Goal: Information Seeking & Learning: Learn about a topic

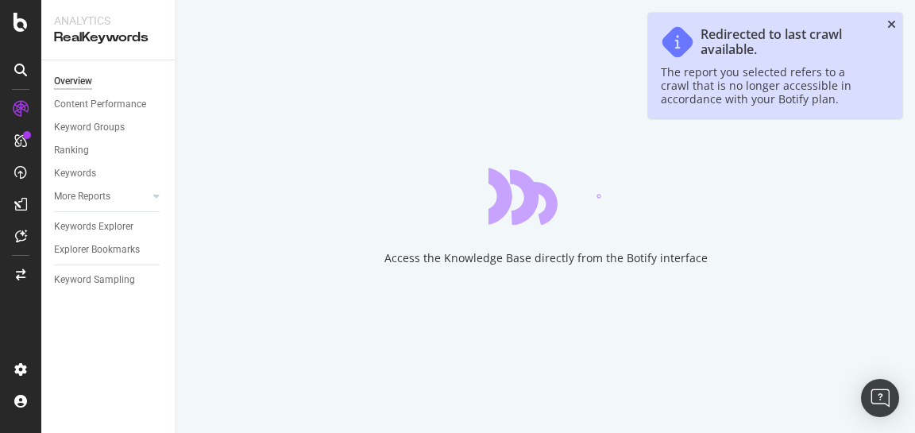
click at [894, 19] on icon "close toast" at bounding box center [892, 24] width 9 height 11
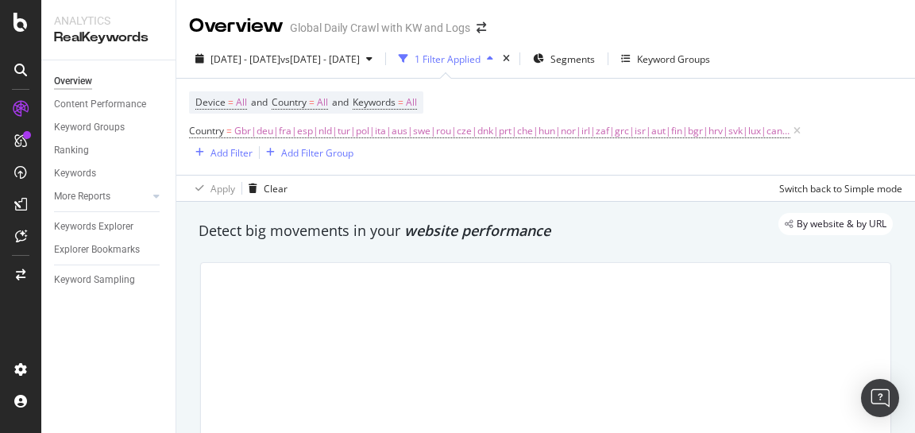
click at [893, 25] on div "Overview Global Daily Crawl with KW and Logs" at bounding box center [545, 20] width 739 height 40
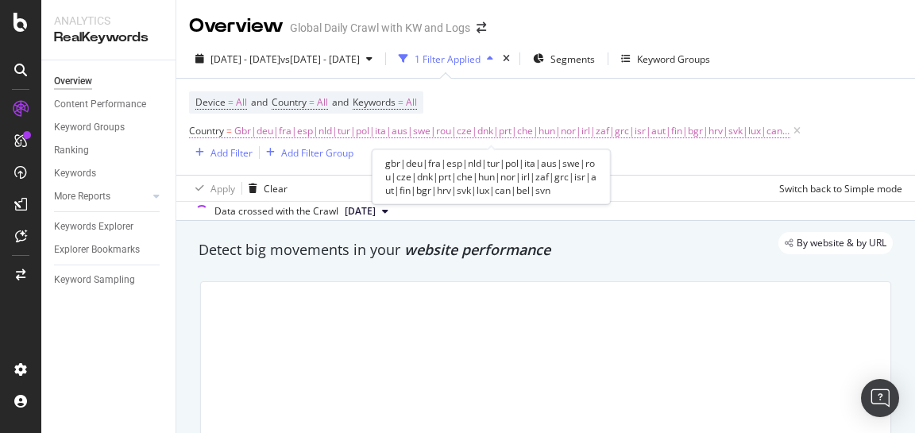
click at [410, 134] on span "Gbr|deu|fra|esp|nld|tur|pol|ita|aus|swe|rou|cze|dnk|prt|che|hun|nor|irl|zaf|grc…" at bounding box center [512, 131] width 556 height 22
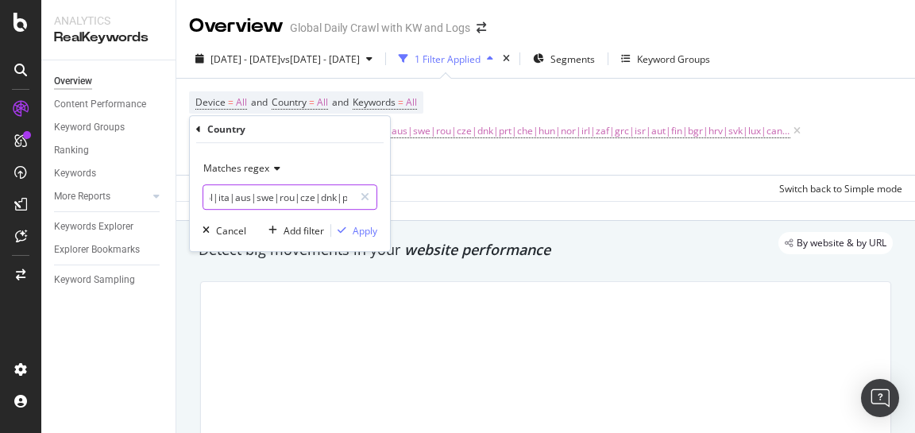
scroll to position [0, 108]
click at [258, 199] on input "gbr|deu|fra|esp|nld|tur|pol|ita|aus|swe|rou|cze|dnk|prt|che|hun|nor|irl|zaf|grc…" at bounding box center [278, 196] width 150 height 25
type input "gbr|deu|fra|esp|nld|tur|pol|ita||swe|rou|cze|dnk|prt|che|hun|nor|irl|zaf|grc|is…"
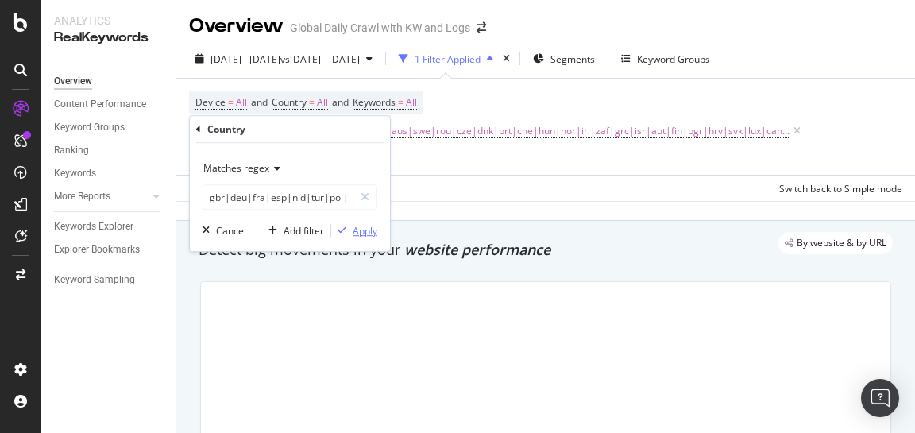
click at [365, 230] on div "Apply" at bounding box center [365, 231] width 25 height 14
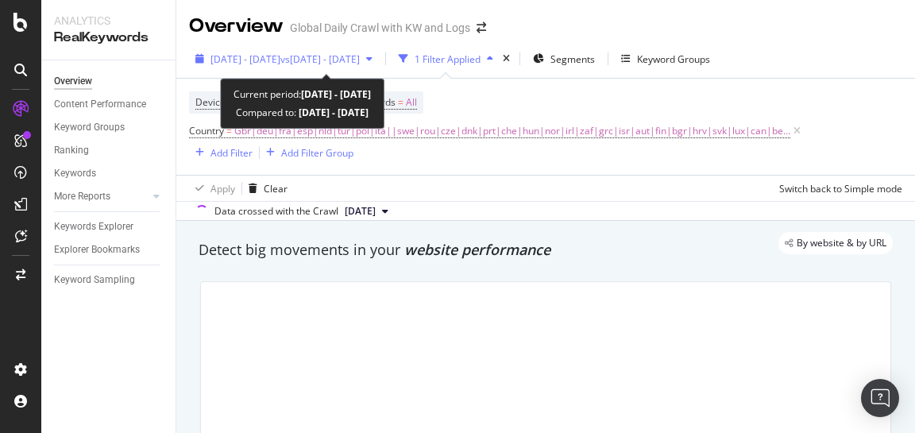
click at [307, 51] on div "[DATE] - [DATE] vs [DATE] - [DATE]" at bounding box center [284, 59] width 190 height 24
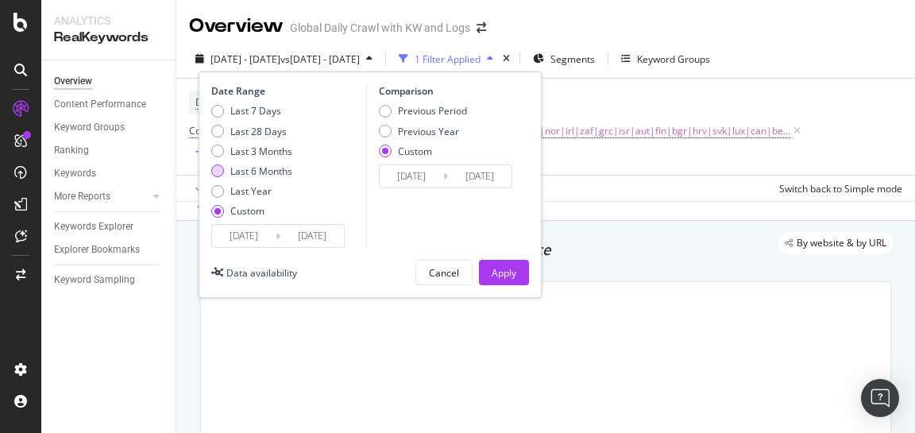
click at [257, 171] on div "Last 6 Months" at bounding box center [261, 171] width 62 height 14
type input "[DATE]"
click at [509, 269] on div "Apply" at bounding box center [504, 273] width 25 height 14
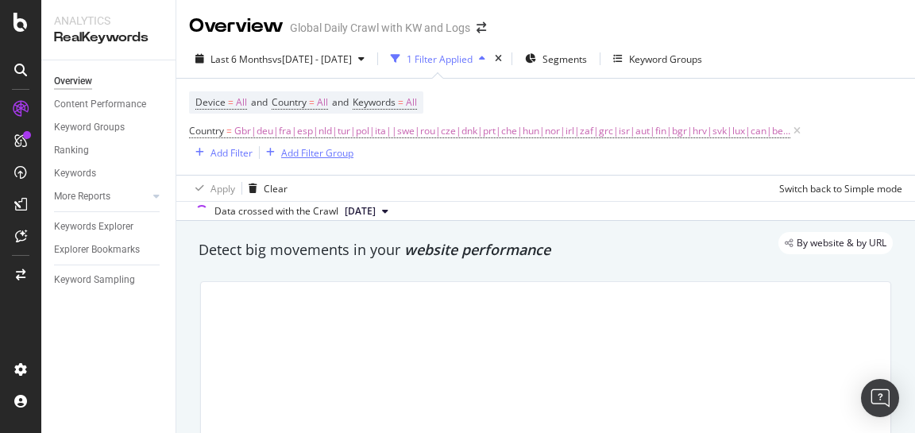
click at [304, 157] on div "Add Filter Group" at bounding box center [317, 153] width 72 height 14
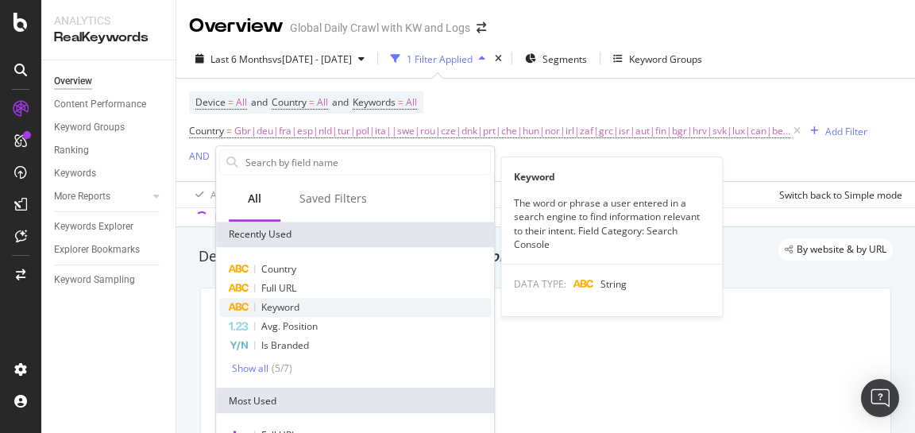
click at [292, 306] on span "Keyword" at bounding box center [280, 307] width 38 height 14
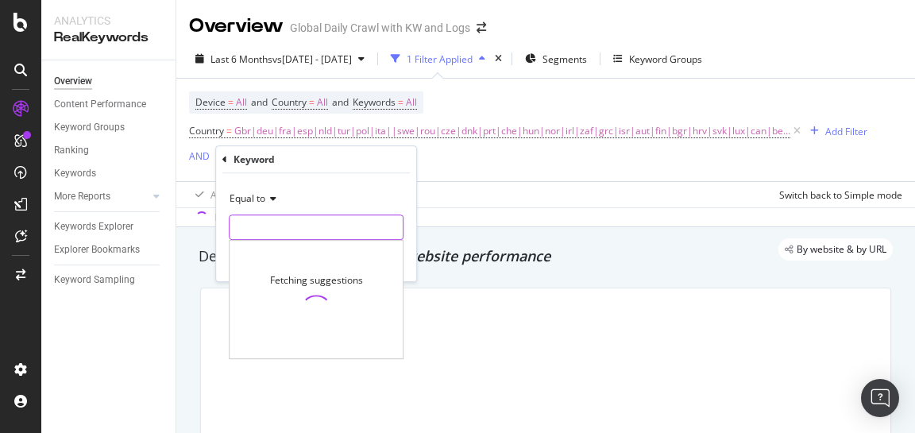
click at [335, 227] on input "text" at bounding box center [316, 227] width 173 height 25
type input "outlet"
click at [374, 183] on div "Equal to outlet outlet Fetching suggestions Cancel Add filter Apply" at bounding box center [316, 227] width 200 height 108
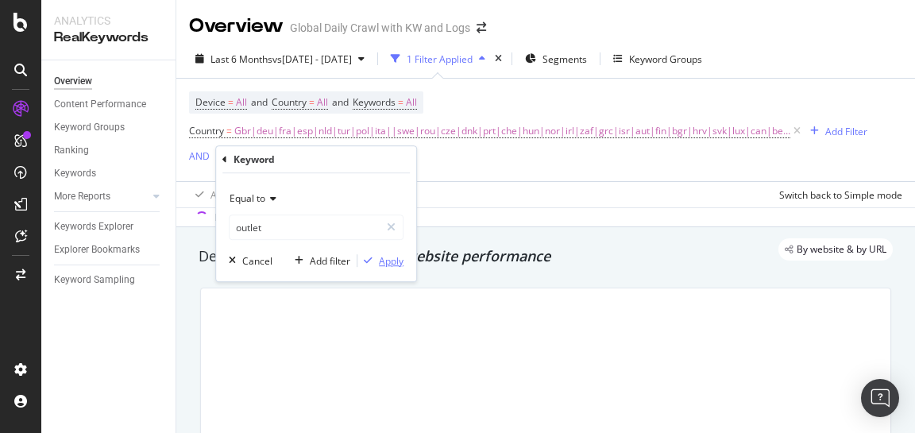
click at [385, 261] on div "Apply" at bounding box center [391, 261] width 25 height 14
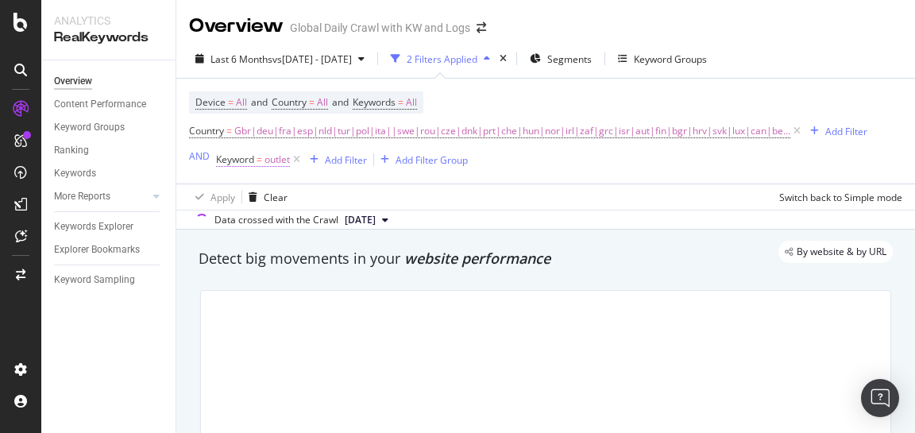
click at [271, 162] on span "outlet" at bounding box center [277, 160] width 25 height 22
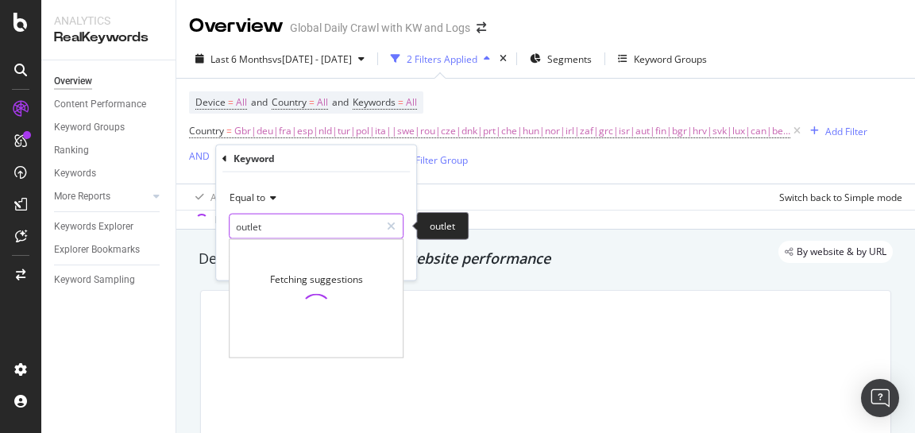
click at [234, 231] on input "outlet" at bounding box center [305, 226] width 150 height 25
type input "nike outlet"
click at [308, 188] on div "Equal to" at bounding box center [316, 197] width 175 height 25
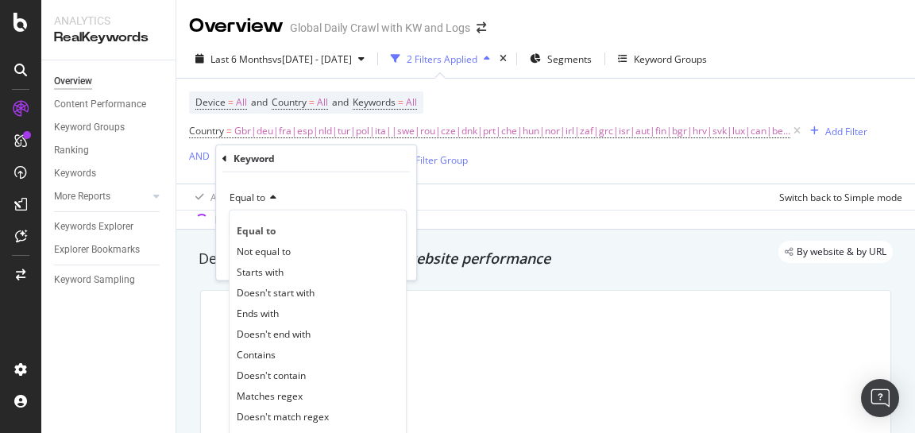
click at [334, 185] on div "Equal to" at bounding box center [316, 197] width 175 height 25
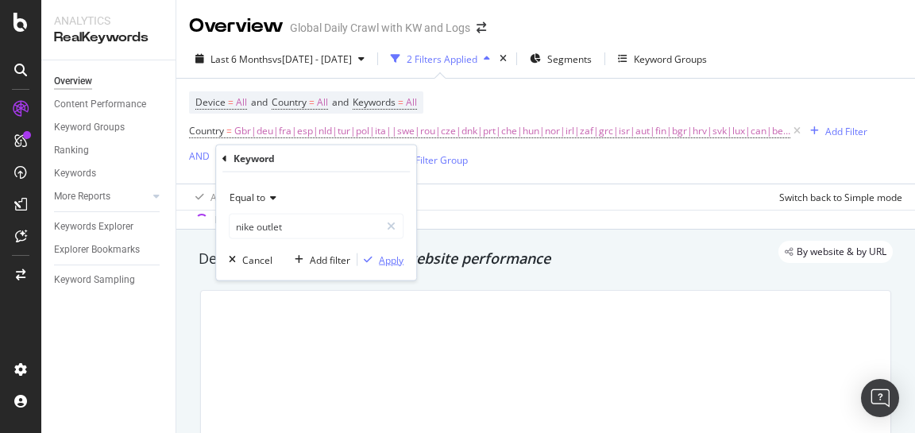
click at [386, 267] on button "Apply" at bounding box center [381, 260] width 46 height 16
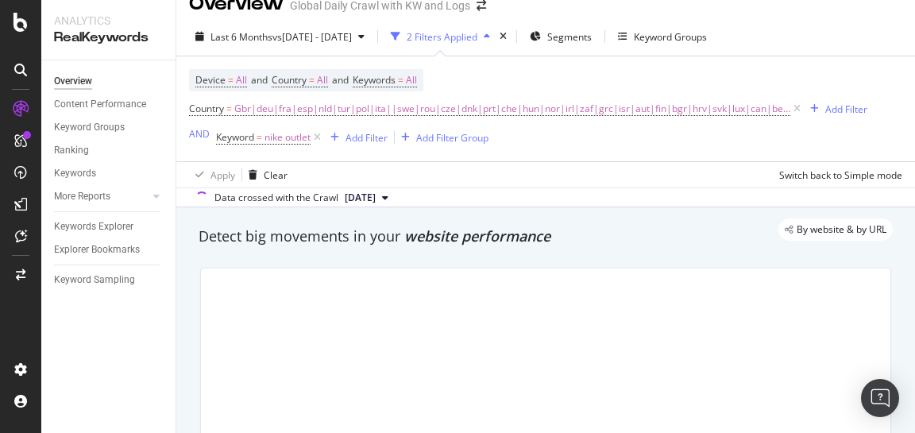
scroll to position [27, 0]
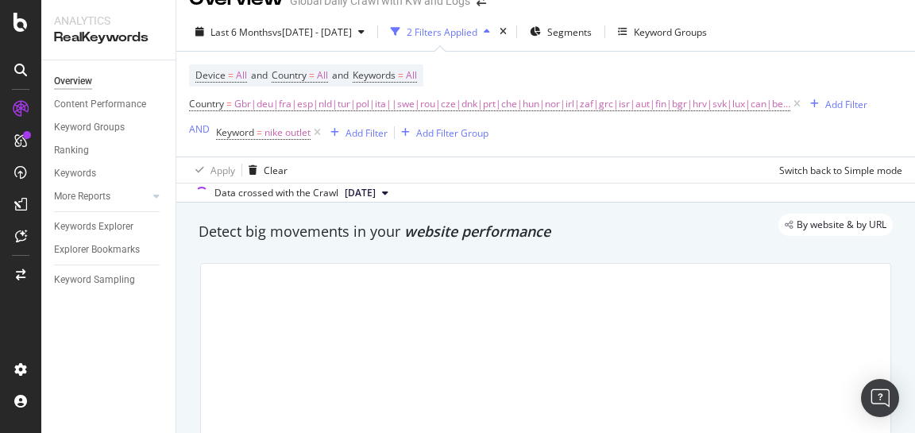
click at [467, 230] on div "By website & by URL" at bounding box center [538, 225] width 710 height 22
click at [406, 230] on div "By website & by URL" at bounding box center [538, 225] width 710 height 22
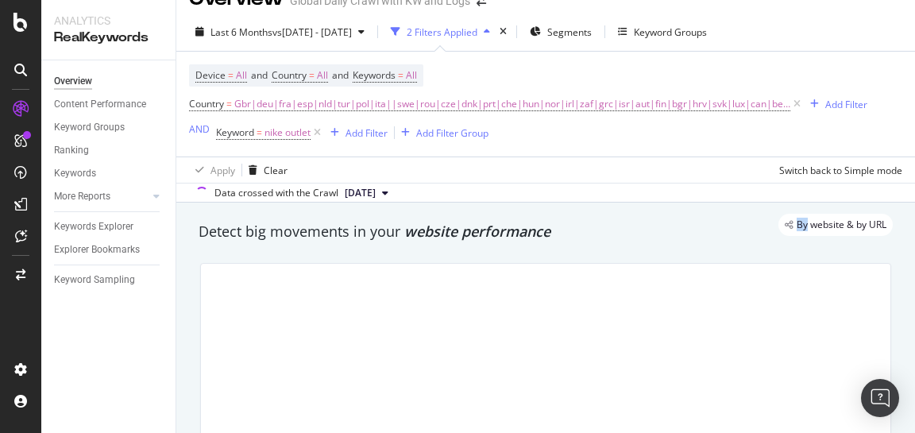
click at [406, 230] on div "By website & by URL" at bounding box center [538, 225] width 710 height 22
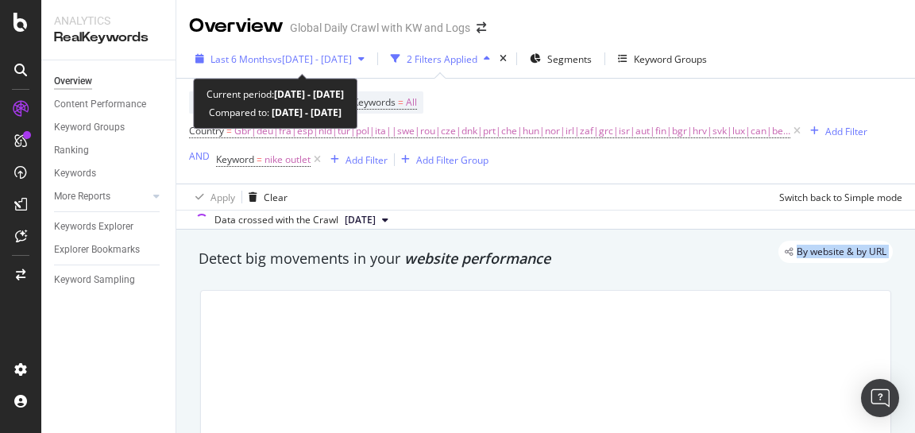
click at [357, 67] on div "Last 6 Months vs [DATE] - [DATE]" at bounding box center [280, 59] width 182 height 24
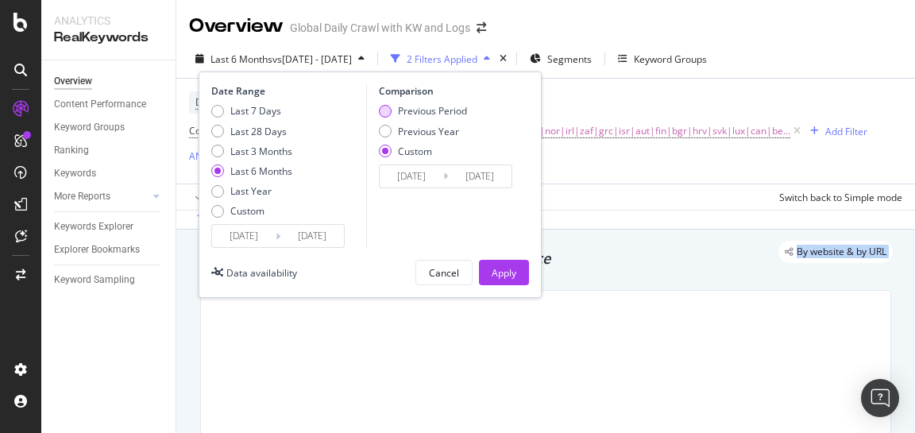
click at [416, 111] on div "Previous Period" at bounding box center [432, 111] width 69 height 14
type input "[DATE]"
click at [509, 275] on div "Apply" at bounding box center [504, 273] width 25 height 14
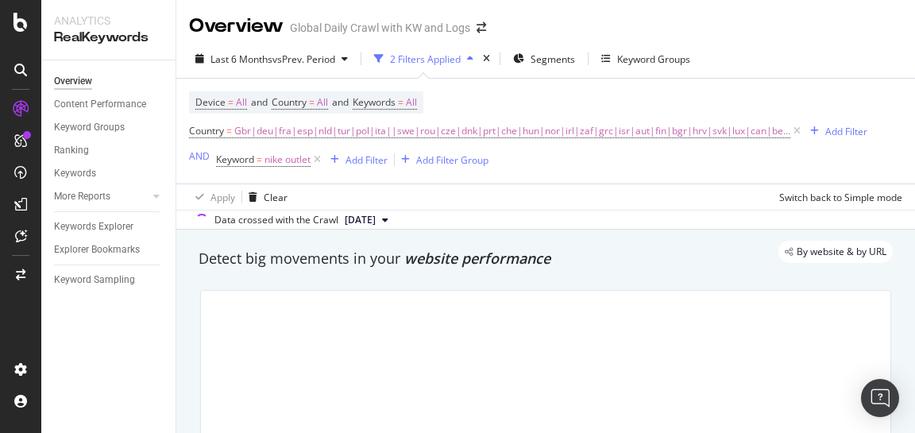
click at [511, 272] on div "Detect big movements in your website performance" at bounding box center [546, 259] width 710 height 37
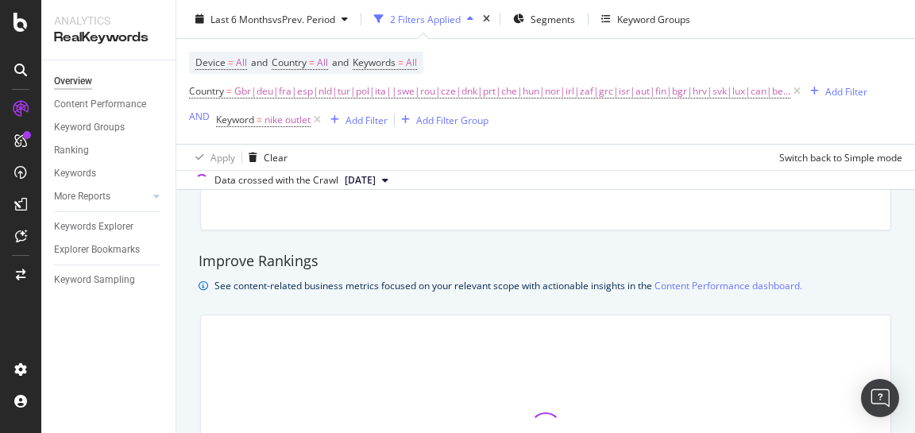
scroll to position [1022, 0]
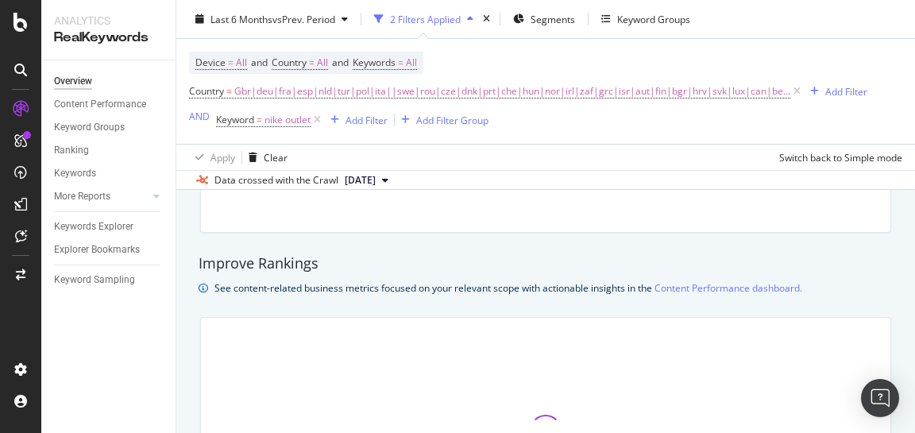
click at [273, 261] on div "Improve Rankings" at bounding box center [546, 263] width 695 height 21
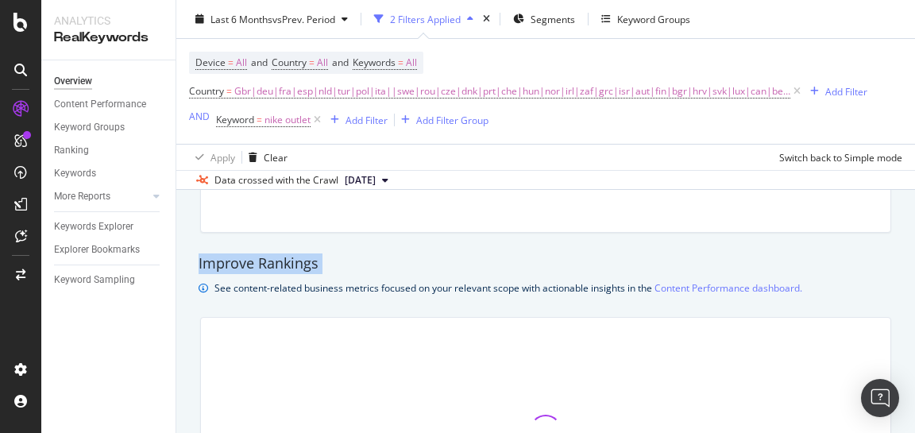
click at [273, 261] on div "Improve Rankings" at bounding box center [546, 263] width 695 height 21
click at [275, 261] on div "Improve Rankings" at bounding box center [546, 263] width 695 height 21
click at [280, 261] on div "Improve Rankings" at bounding box center [546, 263] width 695 height 21
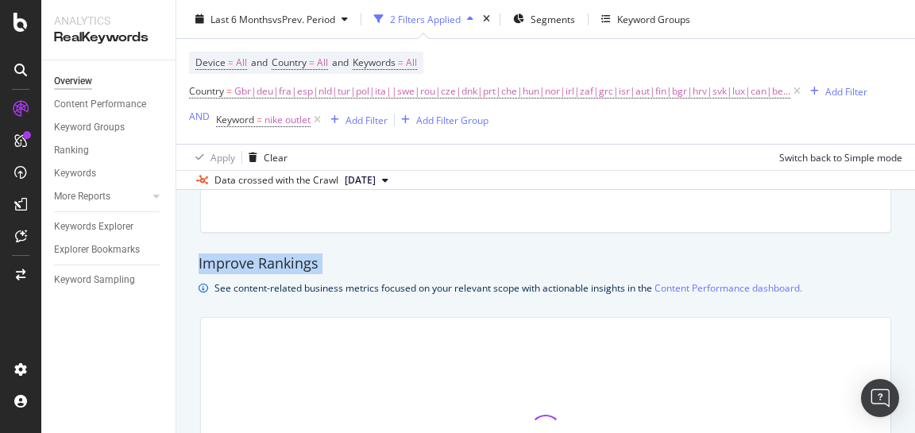
click at [280, 261] on div "Improve Rankings" at bounding box center [546, 263] width 695 height 21
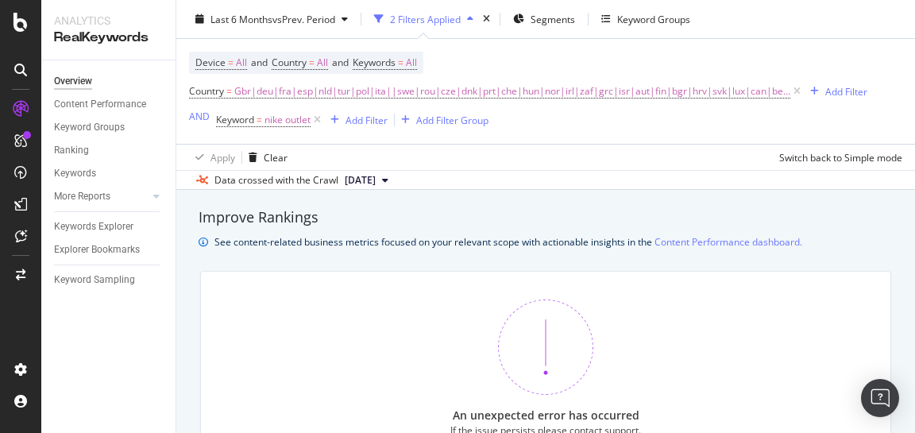
scroll to position [1077, 0]
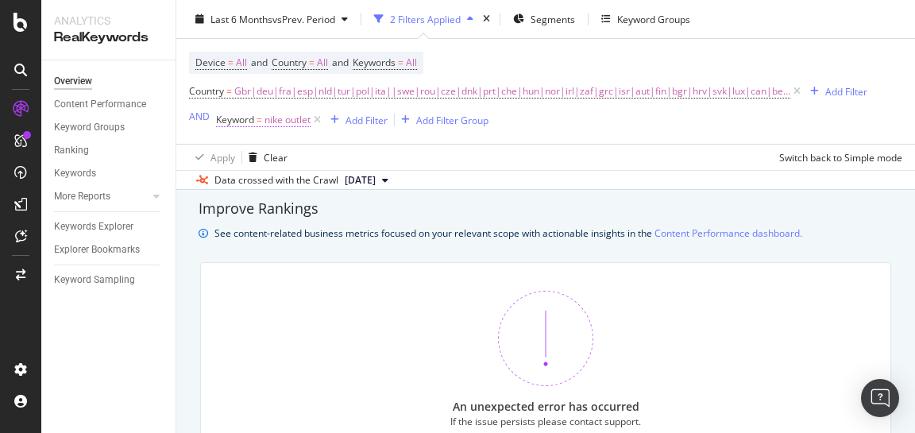
click at [273, 124] on span "nike outlet" at bounding box center [288, 120] width 46 height 22
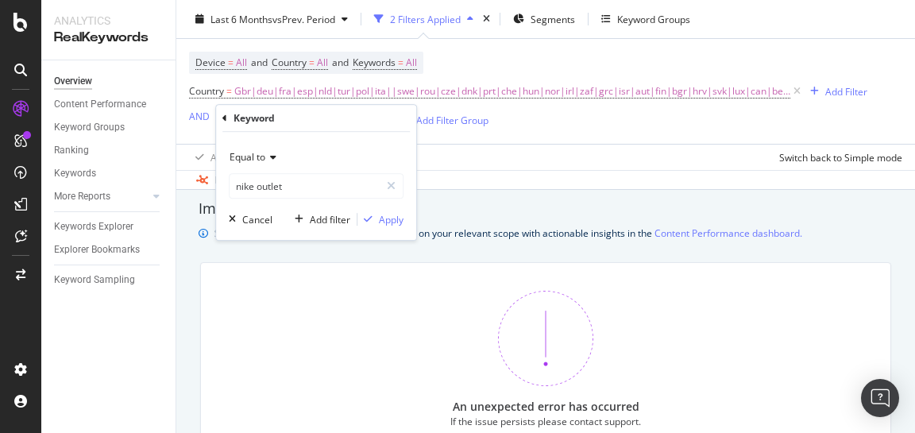
click at [258, 157] on span "Equal to" at bounding box center [248, 157] width 36 height 14
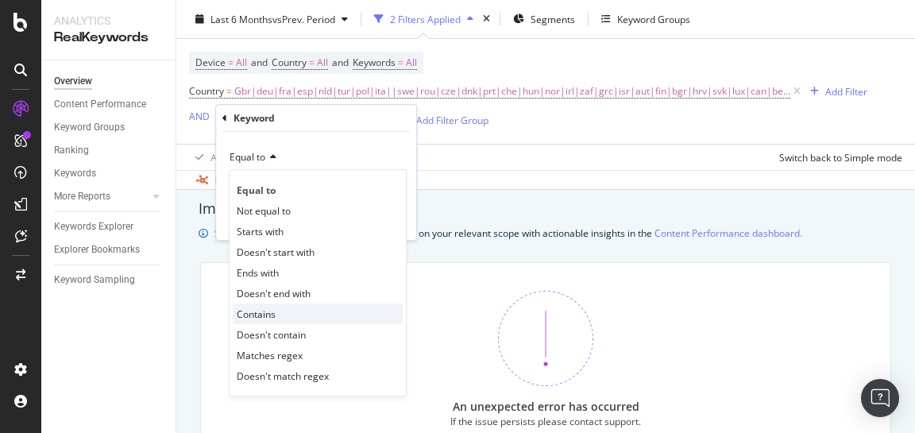
click at [274, 308] on span "Contains" at bounding box center [256, 315] width 39 height 14
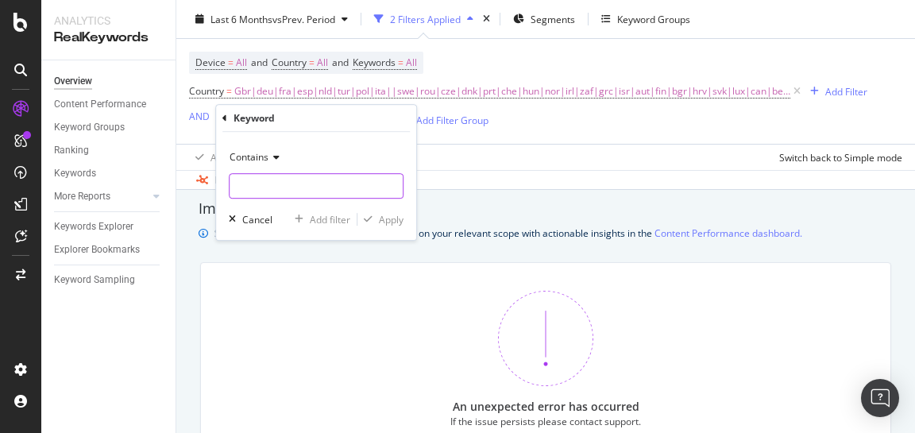
click at [260, 189] on input "text" at bounding box center [316, 185] width 173 height 25
type input "outlet"
click at [390, 219] on div "Apply" at bounding box center [391, 220] width 25 height 14
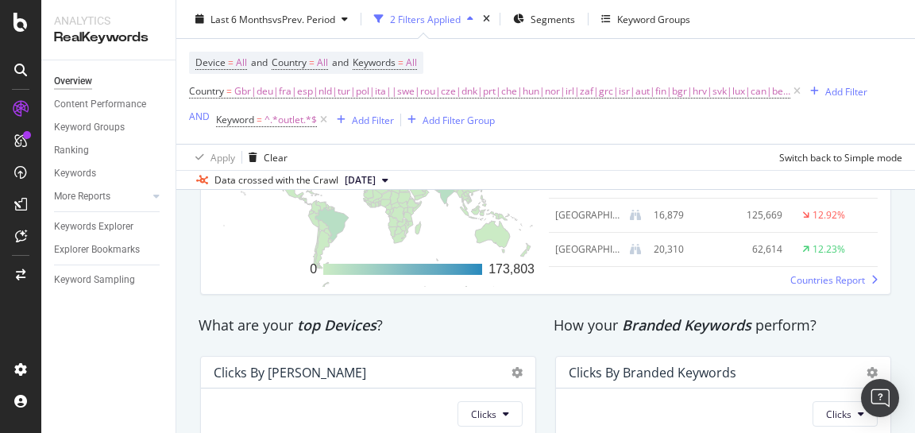
scroll to position [2439, 0]
